Goal: Task Accomplishment & Management: Manage account settings

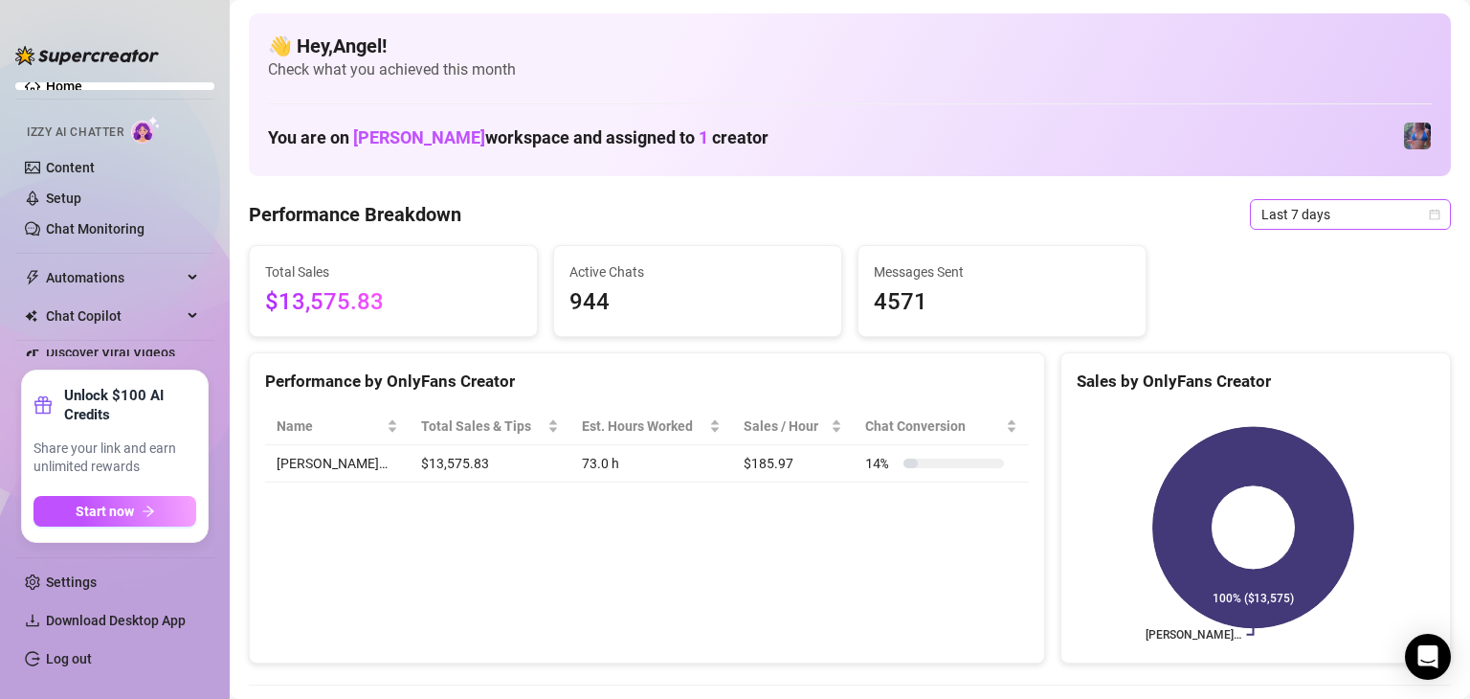
click at [1294, 208] on span "Last 7 days" at bounding box center [1350, 214] width 178 height 29
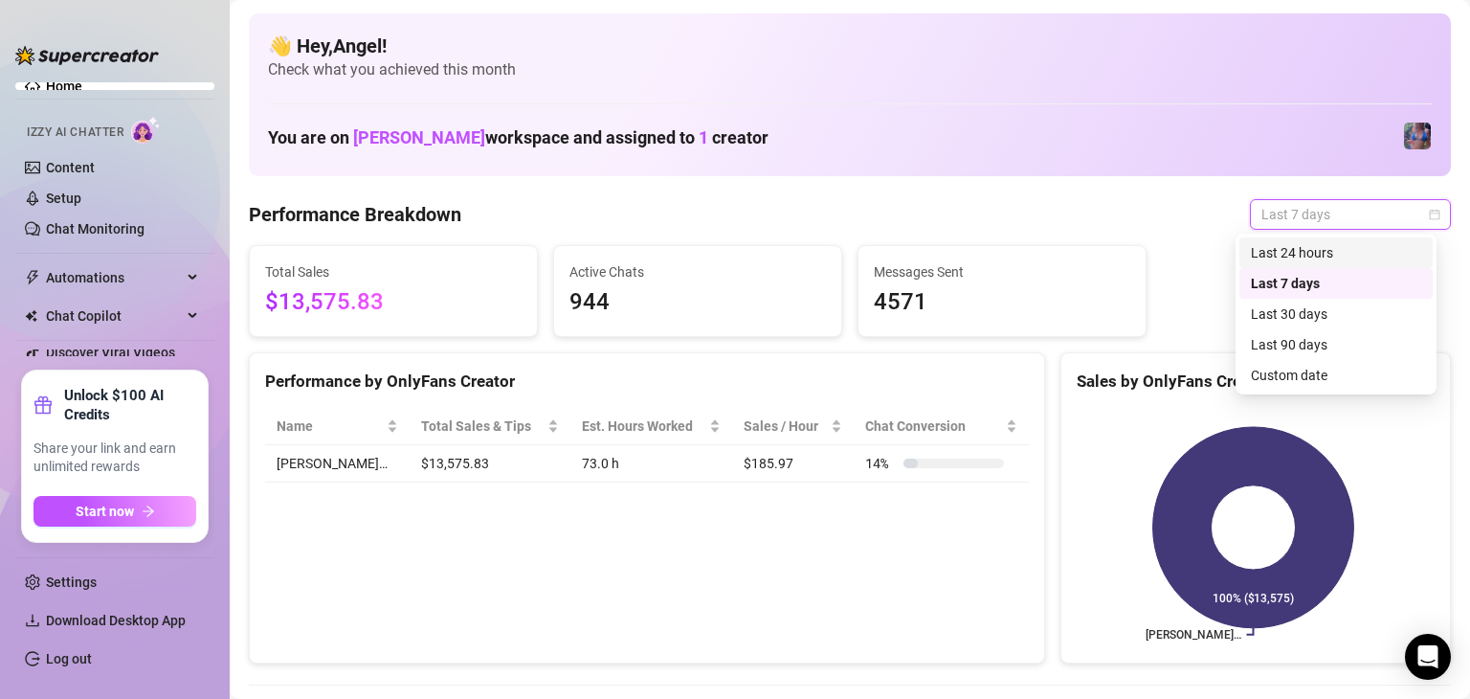
click at [1322, 255] on div "Last 24 hours" at bounding box center [1336, 252] width 170 height 21
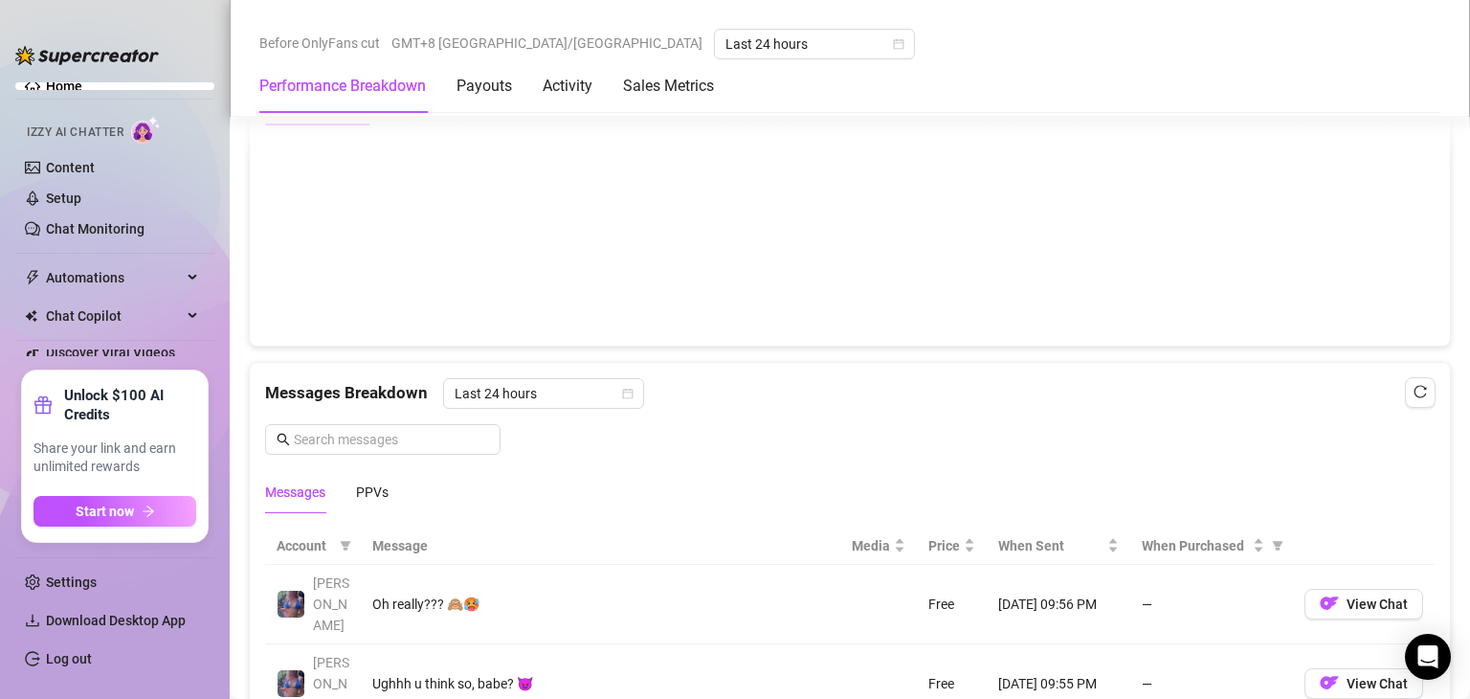
scroll to position [957, 0]
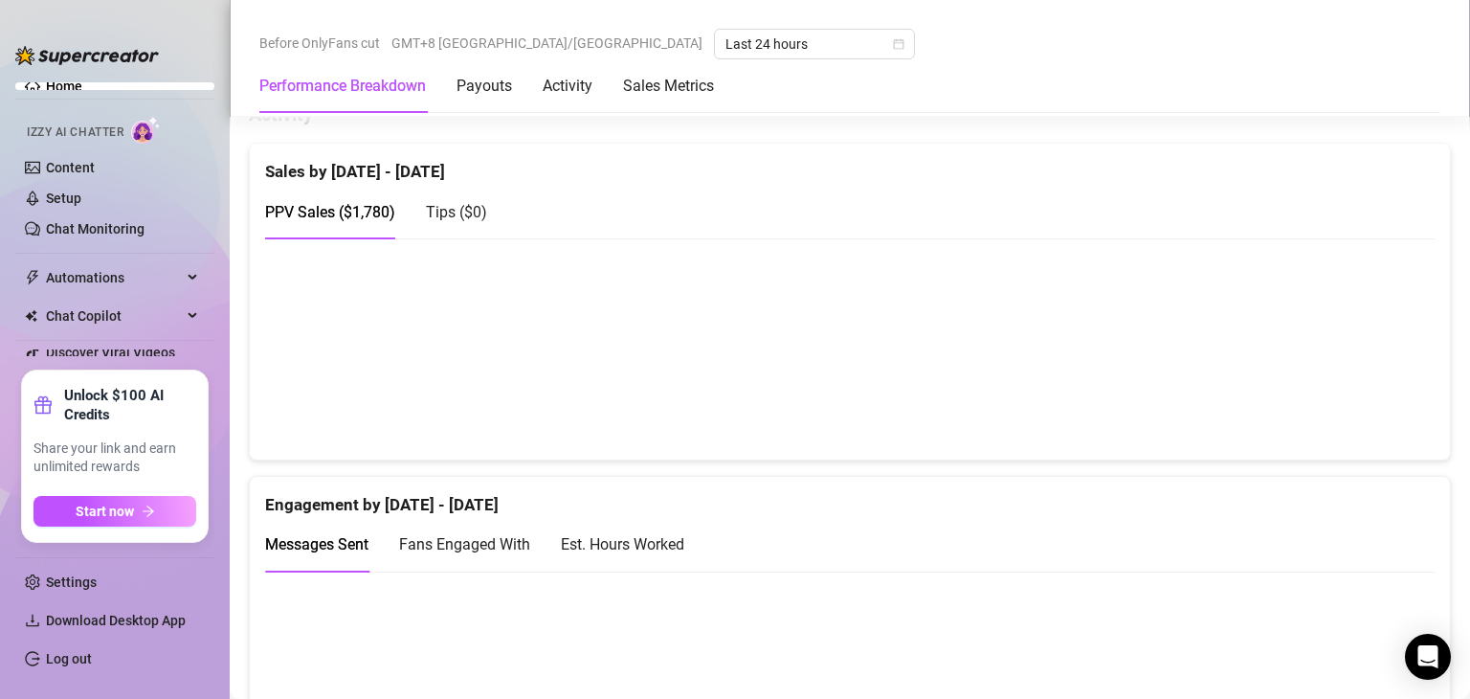
drag, startPoint x: 1263, startPoint y: 198, endPoint x: 1111, endPoint y: 247, distance: 159.8
click at [1263, 198] on div "PPV Sales ( $1,780 ) Tips ( $0 )" at bounding box center [850, 212] width 1170 height 55
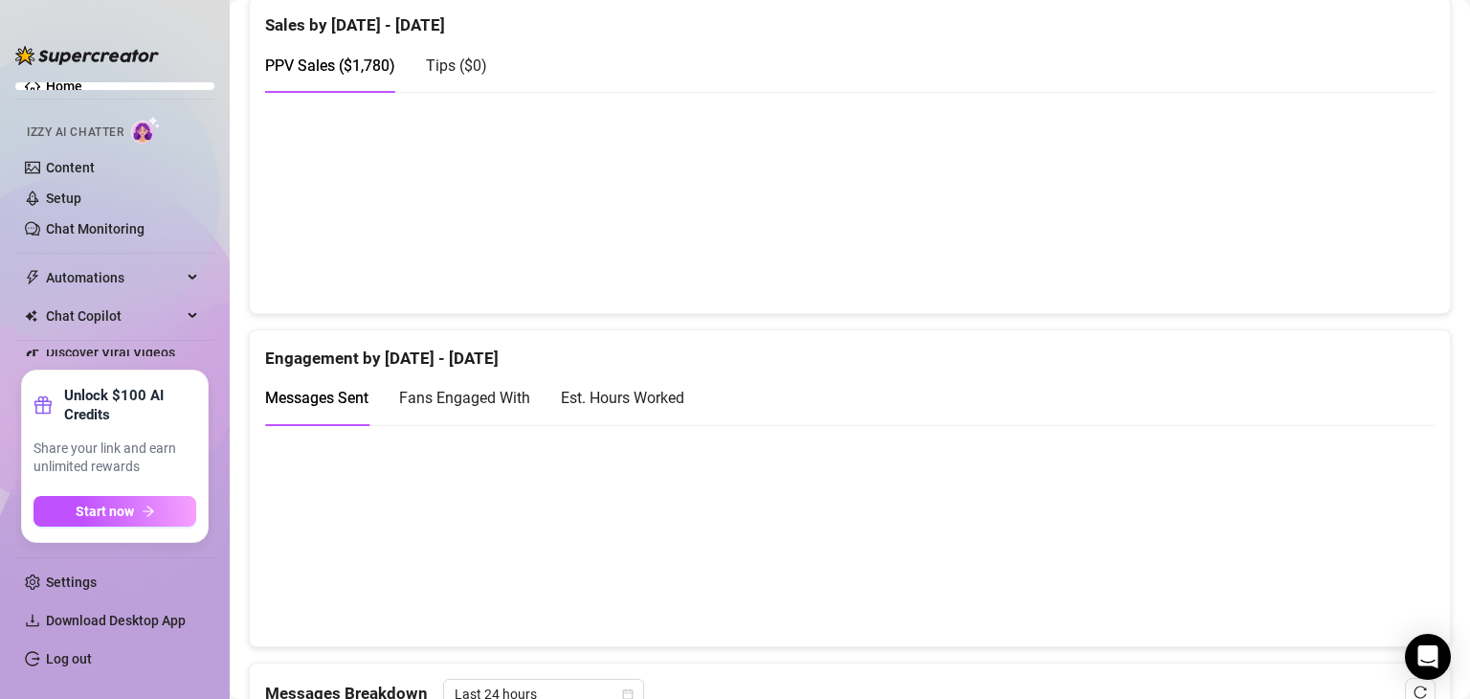
scroll to position [0, 0]
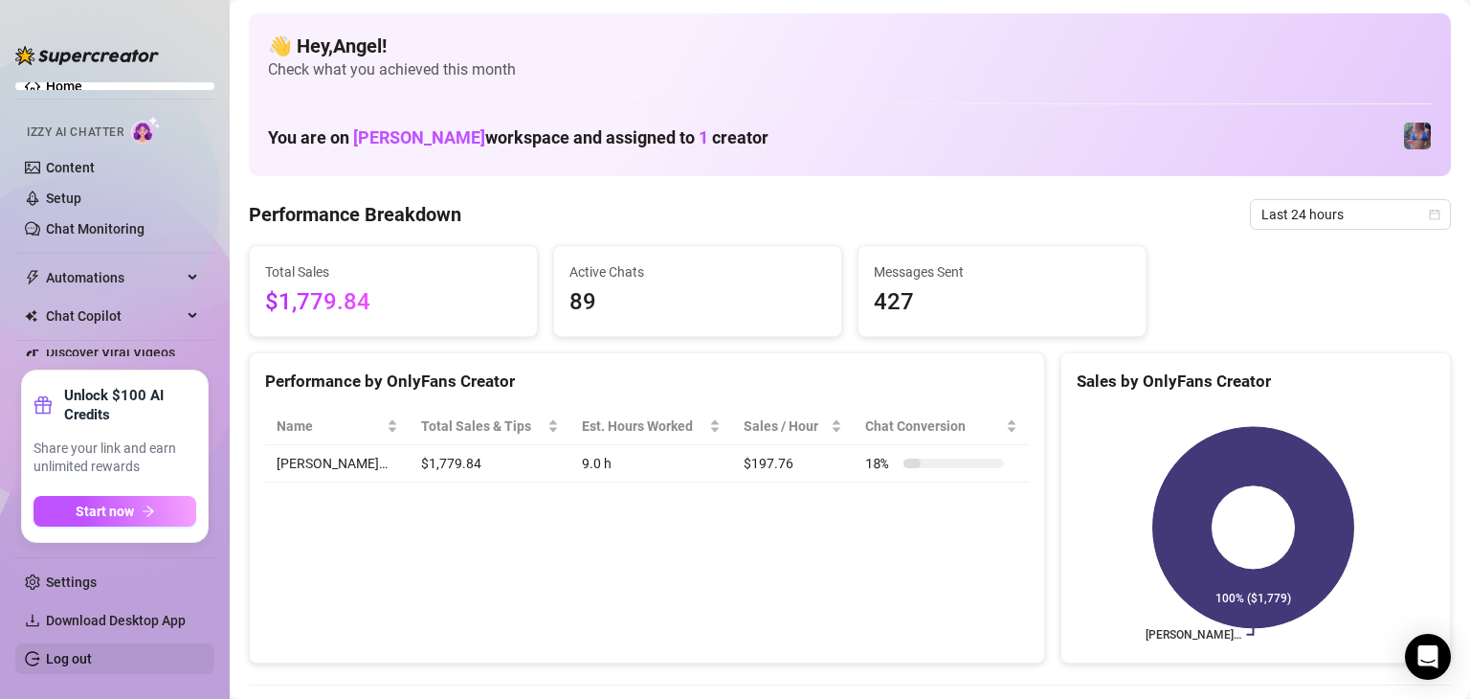
click at [92, 663] on link "Log out" at bounding box center [69, 658] width 46 height 15
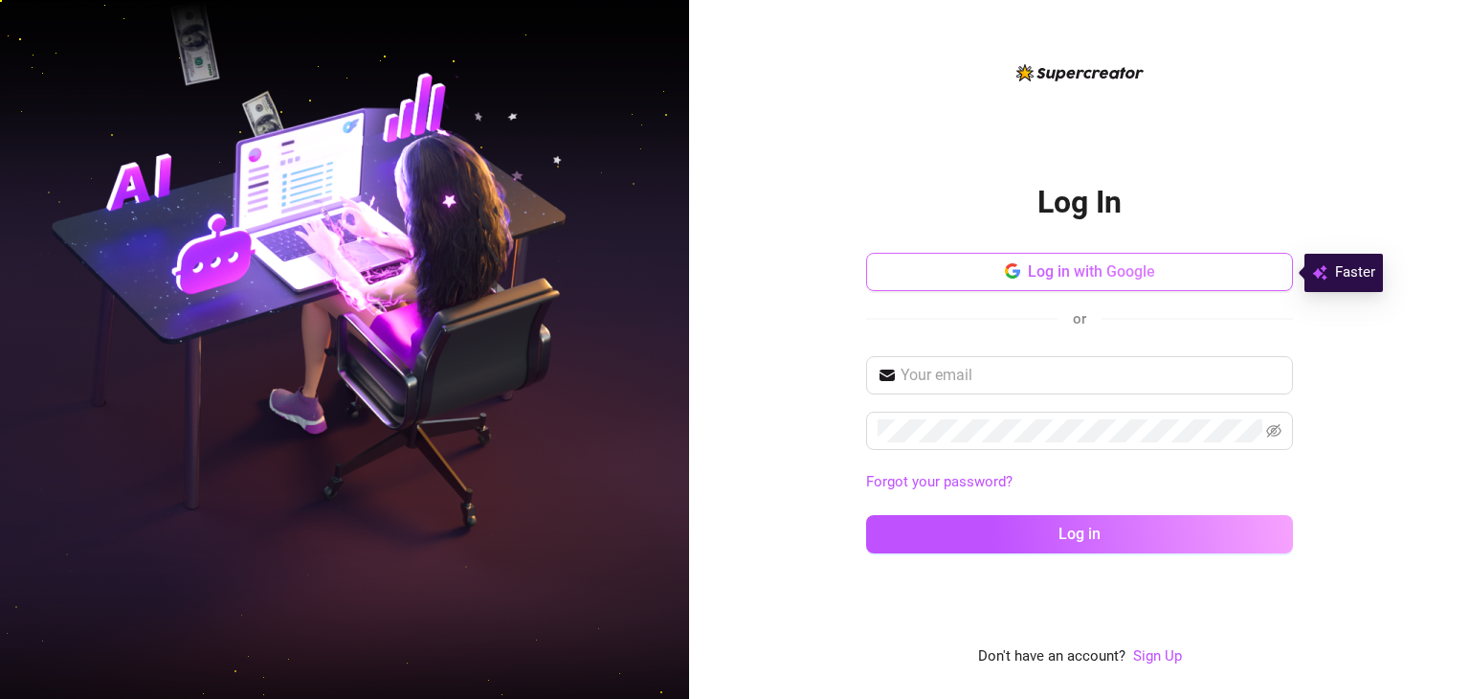
click at [1123, 276] on span "Log in with Google" at bounding box center [1091, 271] width 127 height 18
